Goal: Information Seeking & Learning: Check status

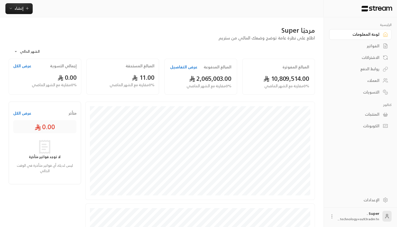
click at [362, 47] on div "الفواتير" at bounding box center [357, 45] width 43 height 5
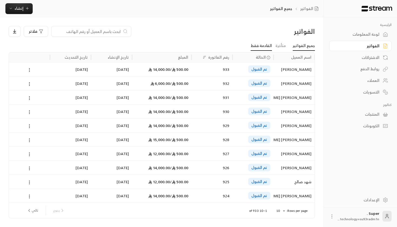
click at [261, 49] on link "القادمة فقط" at bounding box center [261, 46] width 21 height 10
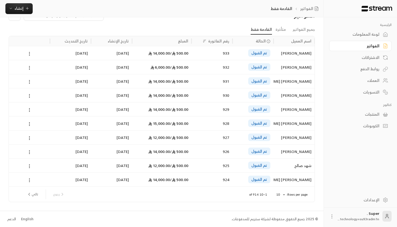
scroll to position [16, 0]
click at [35, 194] on button "تالي" at bounding box center [33, 194] width 16 height 9
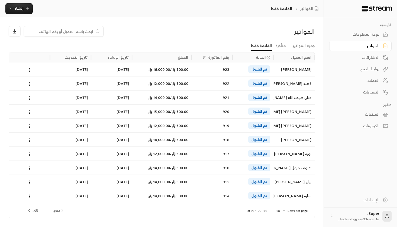
click at [35, 194] on div at bounding box center [29, 196] width 35 height 14
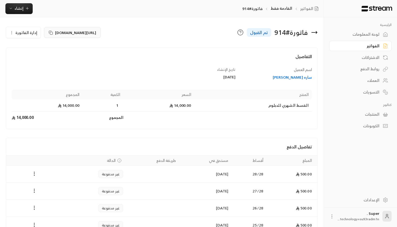
click at [49, 34] on icon at bounding box center [51, 33] width 4 height 4
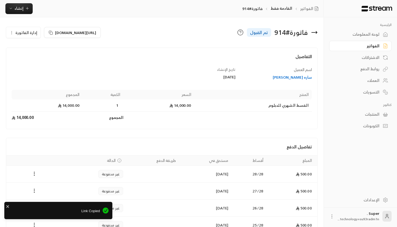
click at [356, 46] on div "الفواتير" at bounding box center [357, 45] width 43 height 5
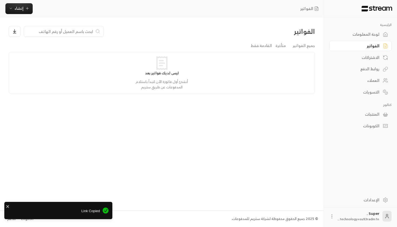
click at [356, 46] on div "الفواتير" at bounding box center [357, 45] width 43 height 5
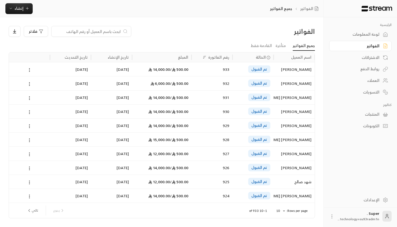
click at [281, 210] on body "الرئيسية لوحة المعلومات الفواتير الاشتراكات روابط الدفع العملاء التسويات كتالوج…" at bounding box center [198, 113] width 397 height 227
click at [280, 214] on li "100" at bounding box center [280, 216] width 15 height 9
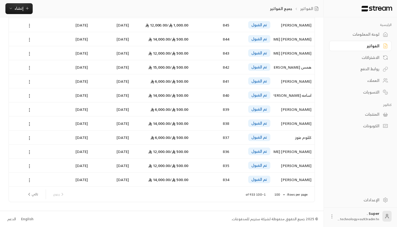
scroll to position [1279, 0]
click at [152, 51] on div "500.00 / 12,000.00" at bounding box center [161, 53] width 53 height 14
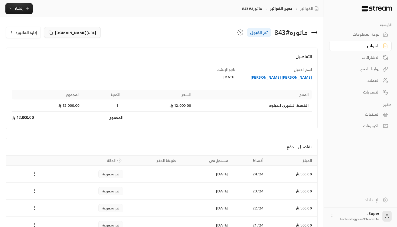
click at [52, 32] on button "[URL][DOMAIN_NAME]" at bounding box center [72, 32] width 57 height 11
click at [357, 50] on link "الفواتير" at bounding box center [360, 46] width 62 height 11
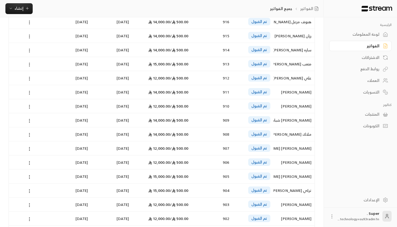
scroll to position [114, 0]
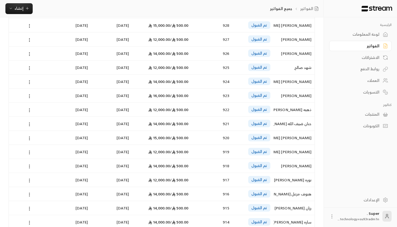
click at [362, 39] on link "لوحة المعلومات" at bounding box center [360, 34] width 62 height 11
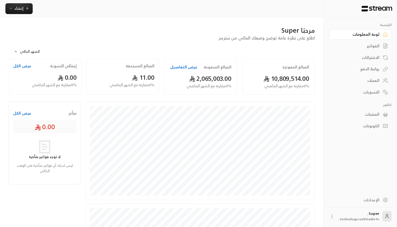
click at [358, 48] on div "الفواتير" at bounding box center [357, 45] width 43 height 5
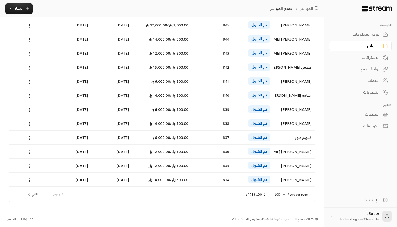
scroll to position [1279, 0]
click at [32, 195] on button "تالي" at bounding box center [33, 194] width 16 height 9
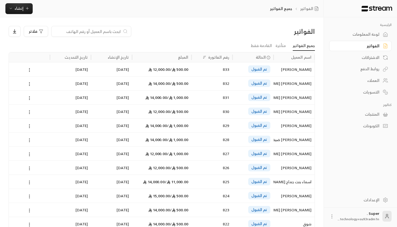
scroll to position [0, 0]
click at [35, 30] on span "فلاتر" at bounding box center [33, 31] width 8 height 4
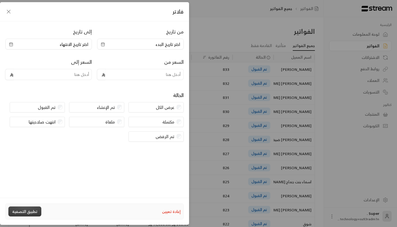
click at [32, 212] on button "تطبيق التصفية" at bounding box center [24, 211] width 33 height 10
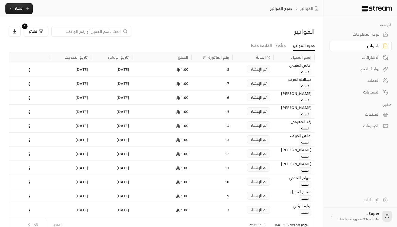
click at [206, 66] on div "18" at bounding box center [212, 69] width 35 height 14
click at [306, 45] on link "جميع الفواتير" at bounding box center [304, 46] width 22 height 10
click at [32, 32] on span "فلاتر" at bounding box center [33, 31] width 8 height 4
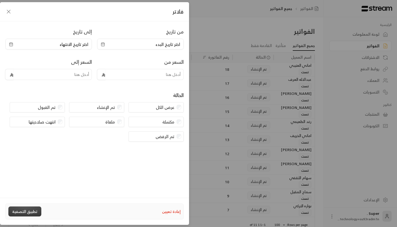
click at [22, 212] on button "تطبيق التصفية" at bounding box center [24, 211] width 33 height 10
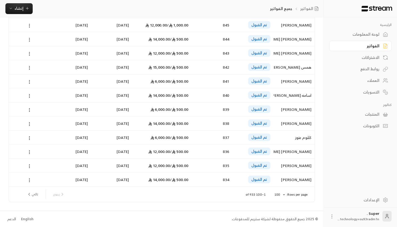
scroll to position [1279, 0]
click at [131, 165] on div "[DATE]" at bounding box center [111, 165] width 41 height 14
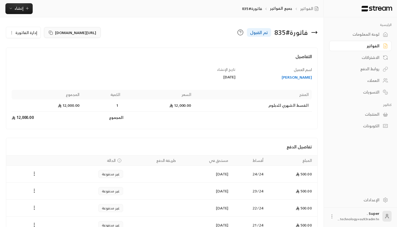
click at [49, 33] on icon at bounding box center [51, 33] width 4 height 4
click at [97, 1] on div "الفواتير جميع الفواتير فاتورة#835 إنشاء" at bounding box center [161, 8] width 323 height 17
